Goal: Task Accomplishment & Management: Manage account settings

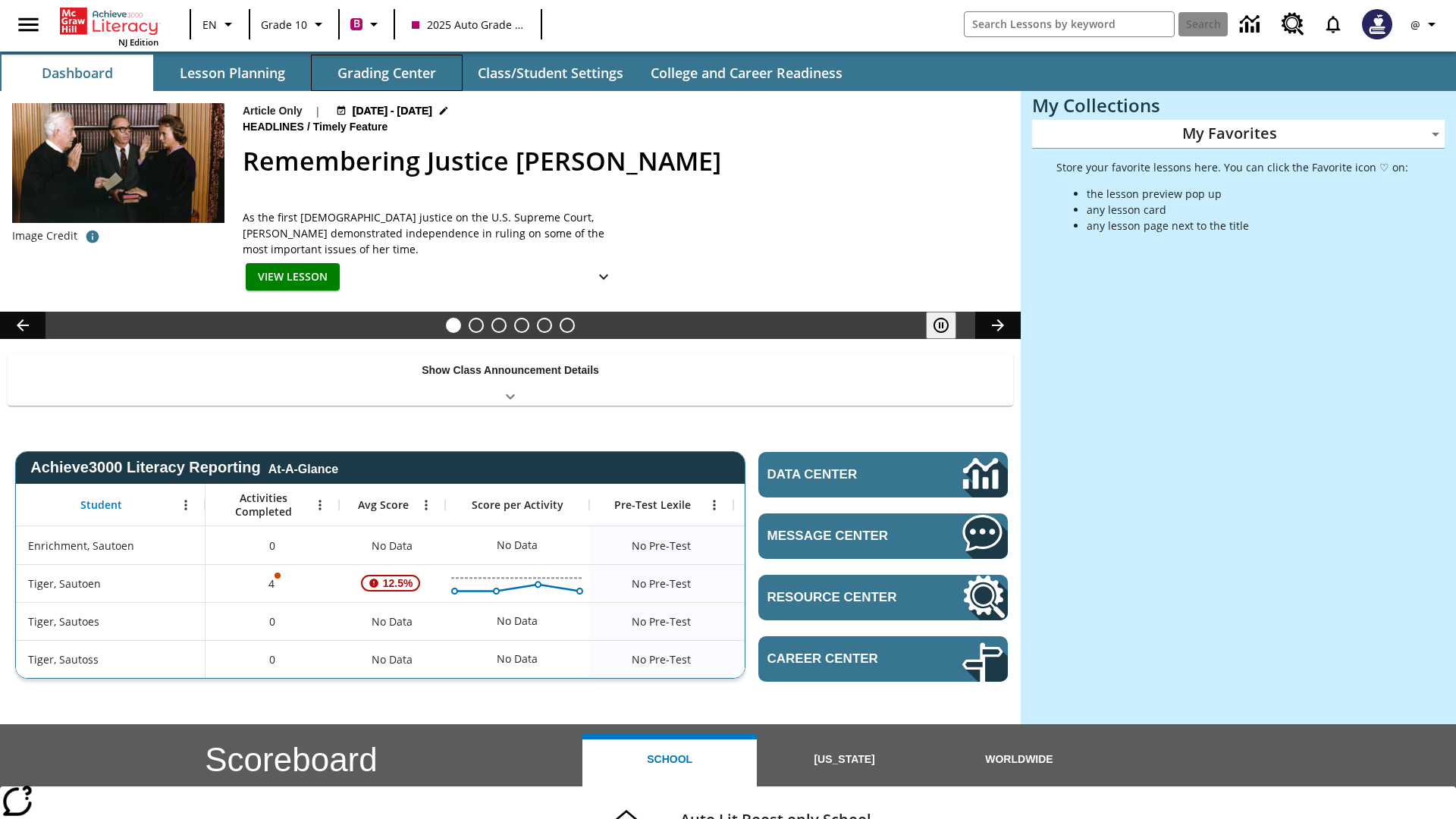
click at [387, 73] on button "Grading Center" at bounding box center [387, 72] width 151 height 36
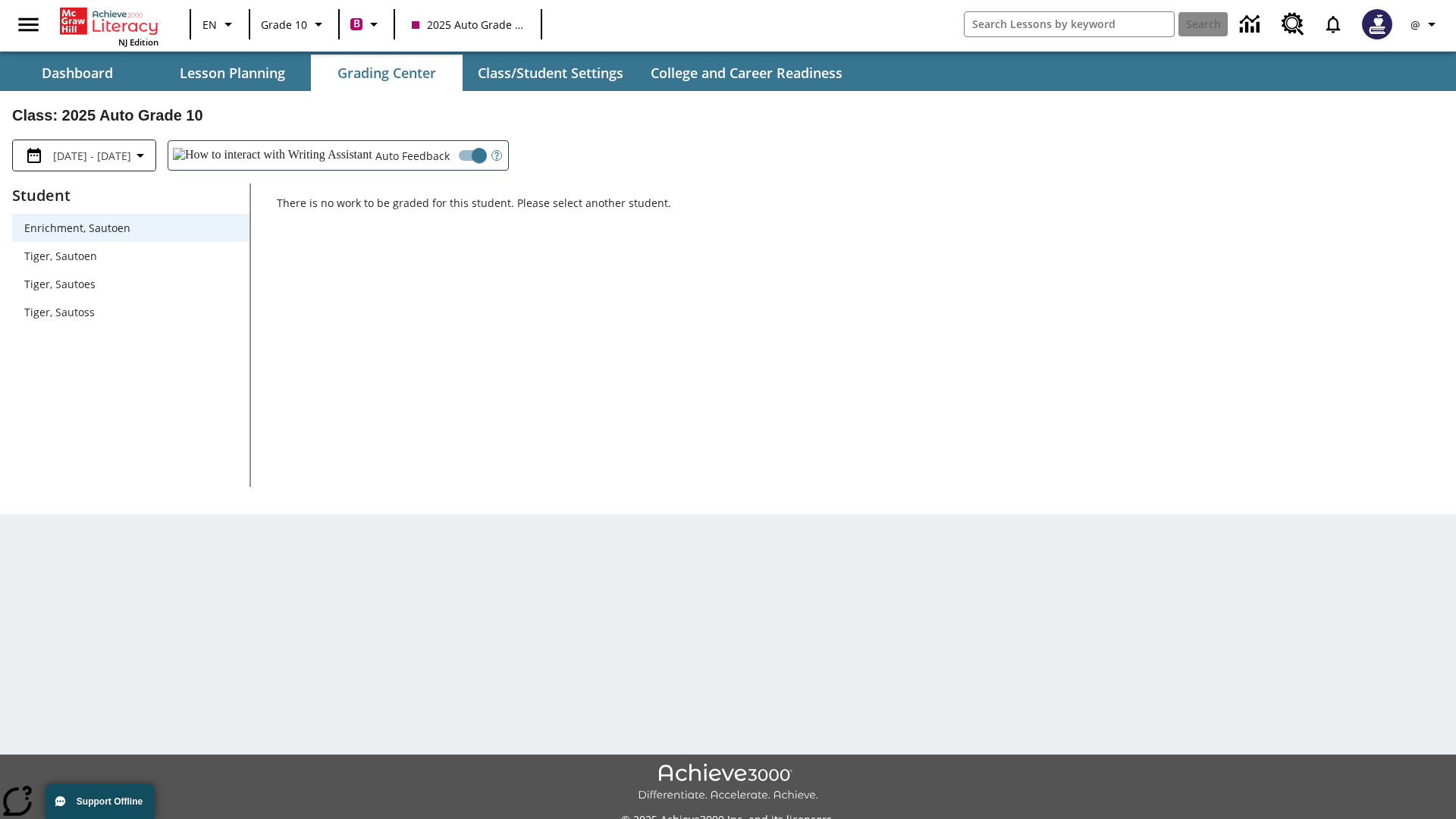
click at [131, 255] on span "Tiger, Sautoen" at bounding box center [131, 255] width 213 height 16
click at [495, 155] on icon "Open Help for Writing Assistant" at bounding box center [497, 156] width 4 height 7
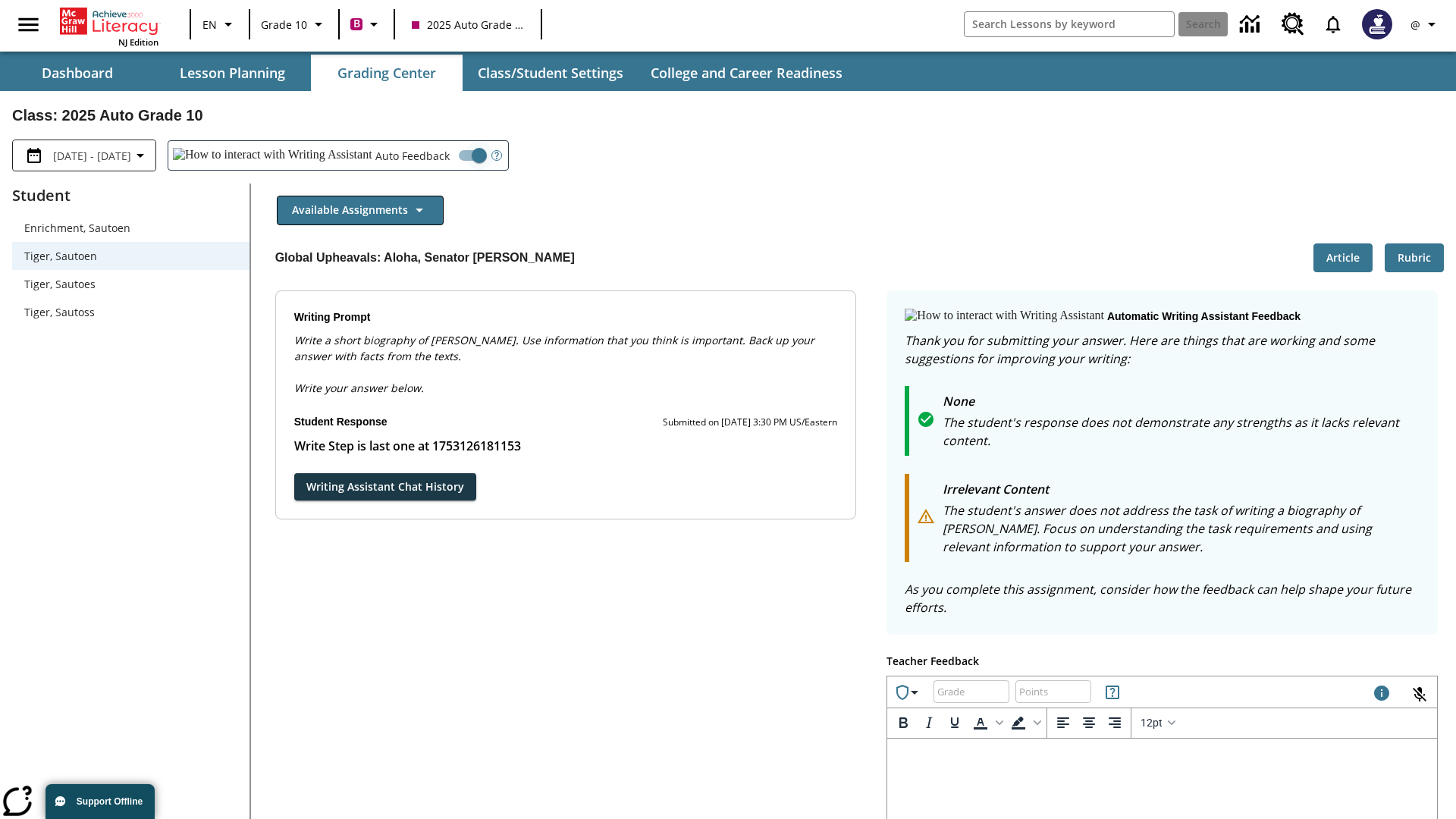
click at [436, 155] on input "Auto Feedback" at bounding box center [479, 155] width 86 height 29
checkbox input "false"
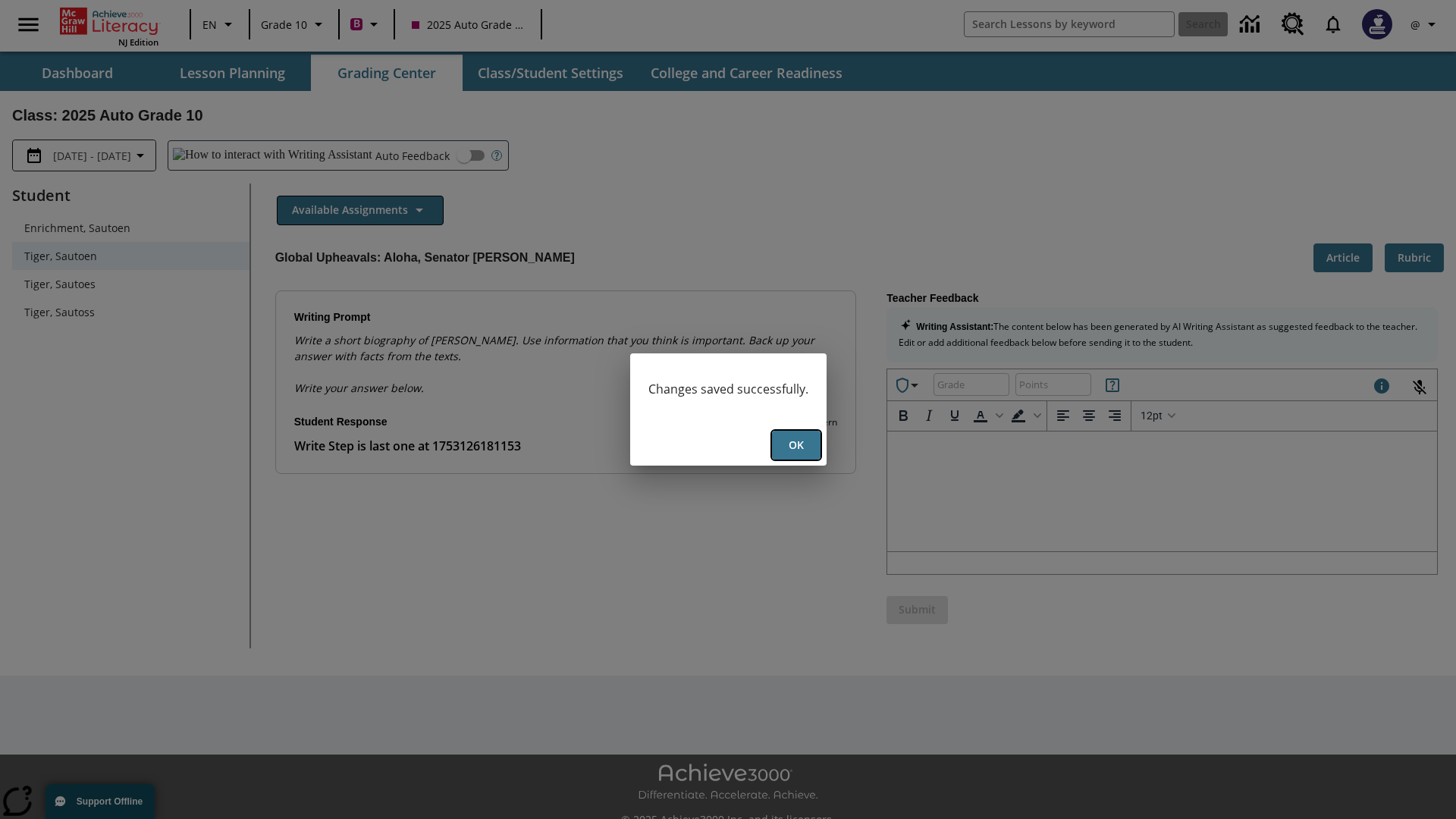
click at [796, 445] on button "Ok" at bounding box center [797, 446] width 49 height 30
